Goal: Task Accomplishment & Management: Complete application form

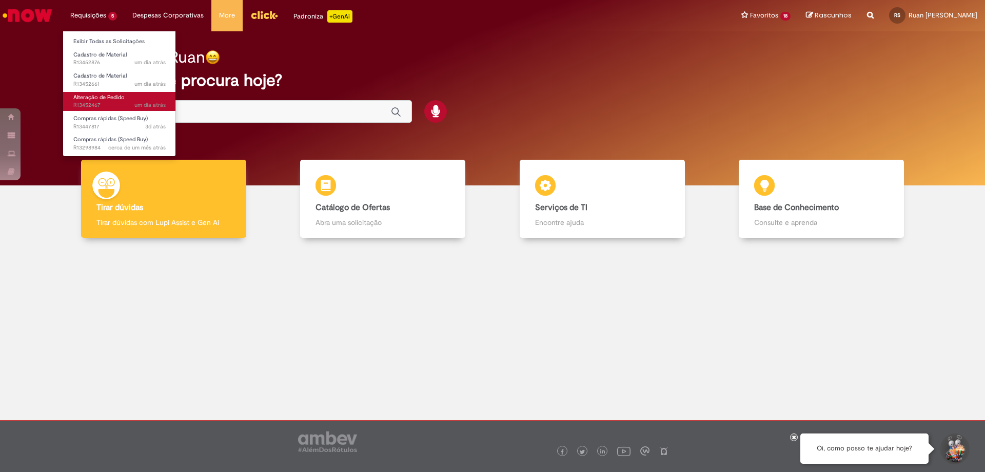
click at [105, 97] on span "Alteração de Pedido" at bounding box center [98, 97] width 51 height 8
